Goal: Information Seeking & Learning: Learn about a topic

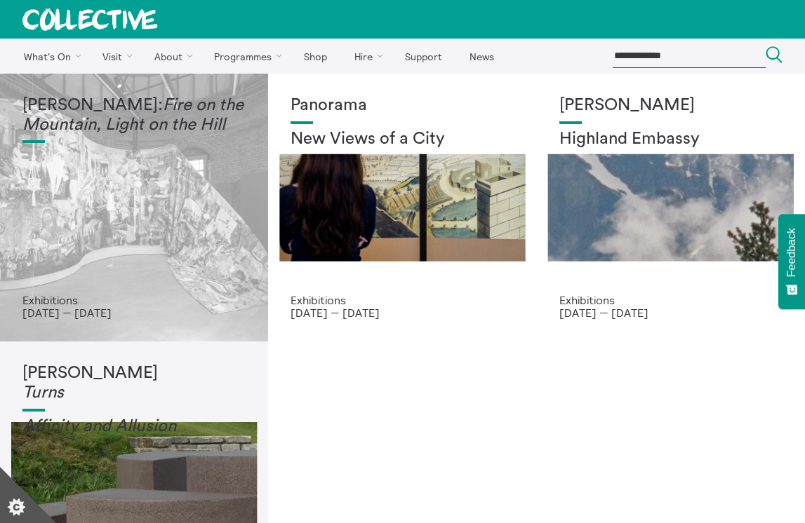
click at [207, 135] on h1 "Mercedes Azpilicueta: Fire on the Mountain, Light on the Hill" at bounding box center [133, 115] width 223 height 39
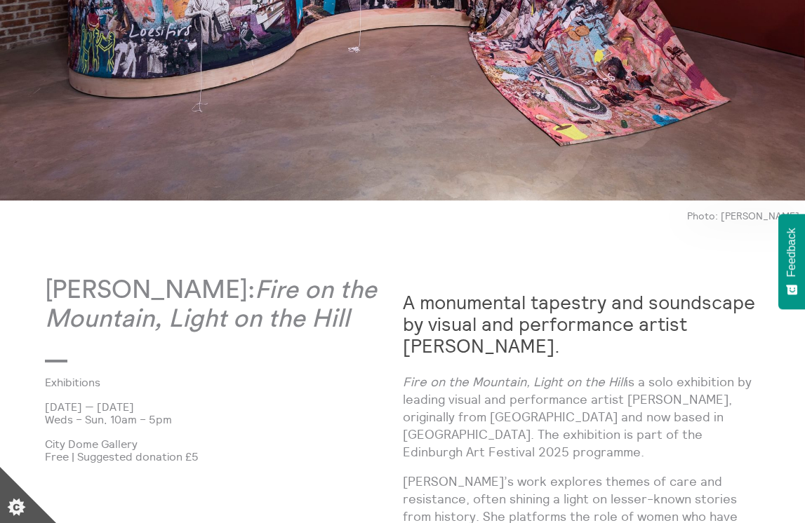
scroll to position [422, 0]
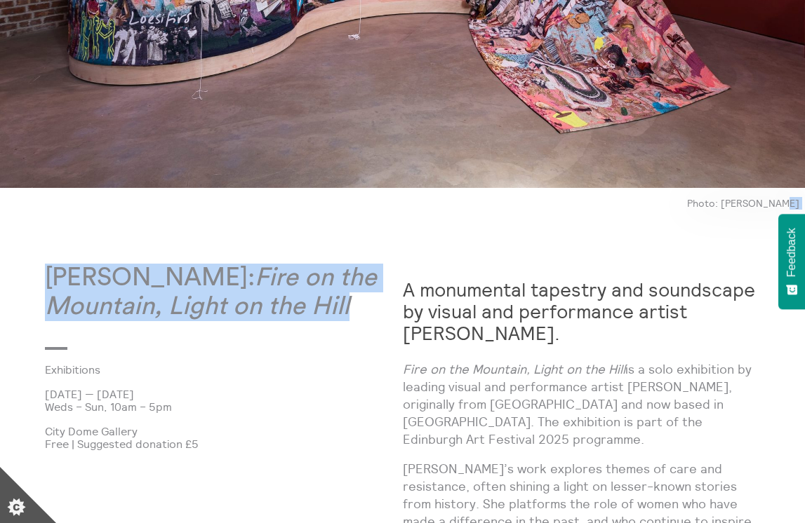
drag, startPoint x: 394, startPoint y: 307, endPoint x: -12, endPoint y: 263, distance: 408.6
copy body "Mercedes Azpilicueta: Fire on the Mountain, Light on the Hill"
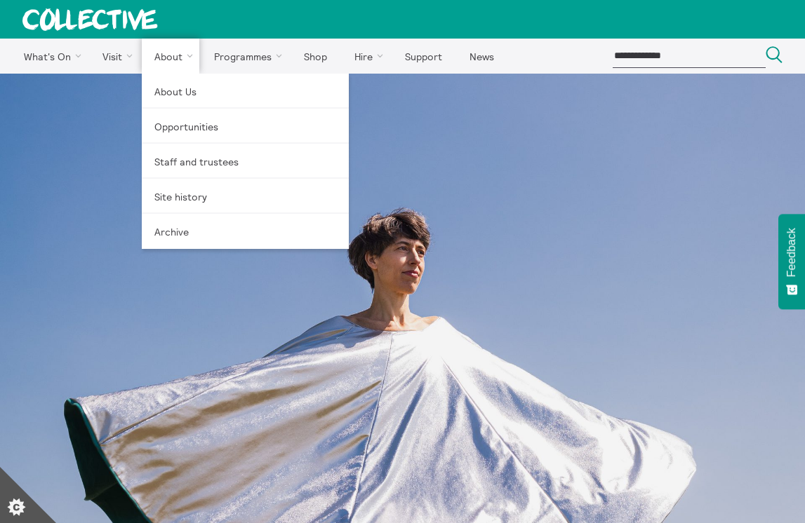
scroll to position [12, 0]
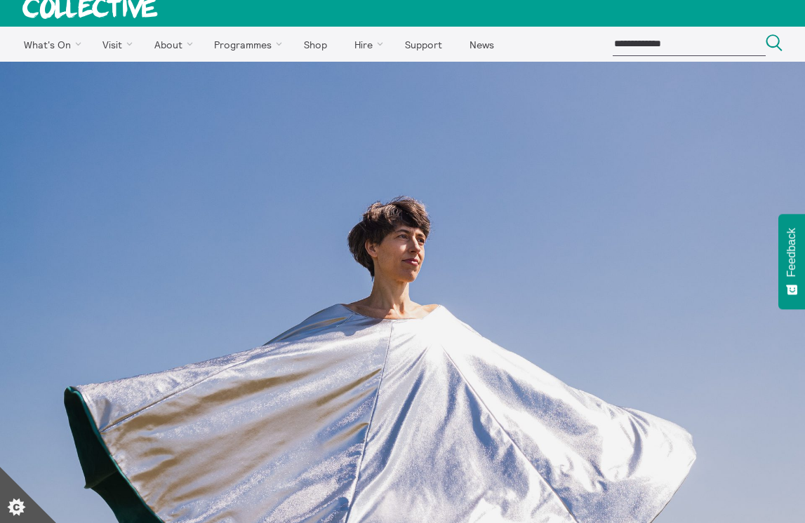
click at [489, 192] on img at bounding box center [402, 464] width 805 height 804
